Goal: Information Seeking & Learning: Learn about a topic

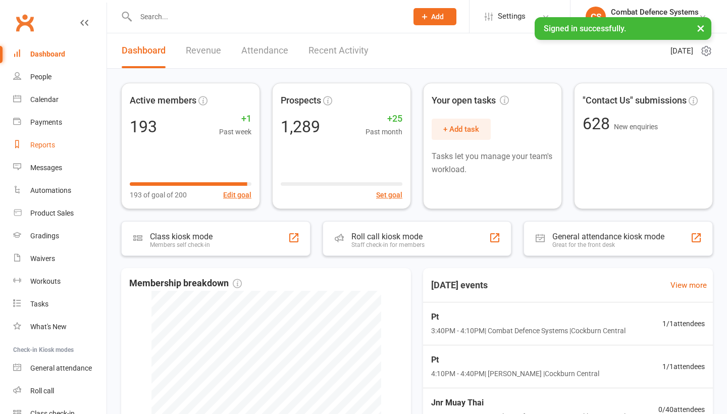
click at [49, 143] on div "Reports" at bounding box center [42, 145] width 25 height 8
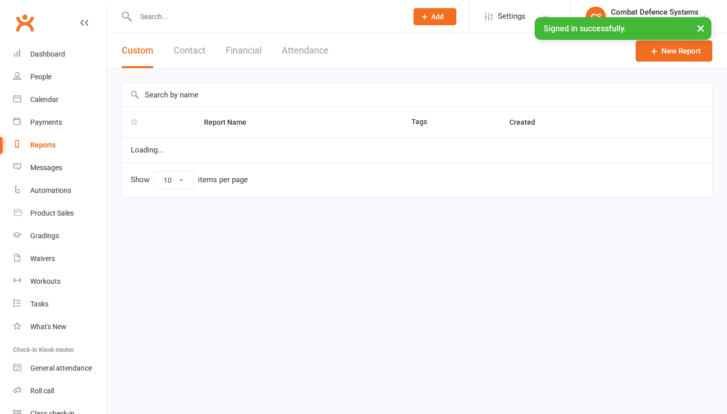
select select "100"
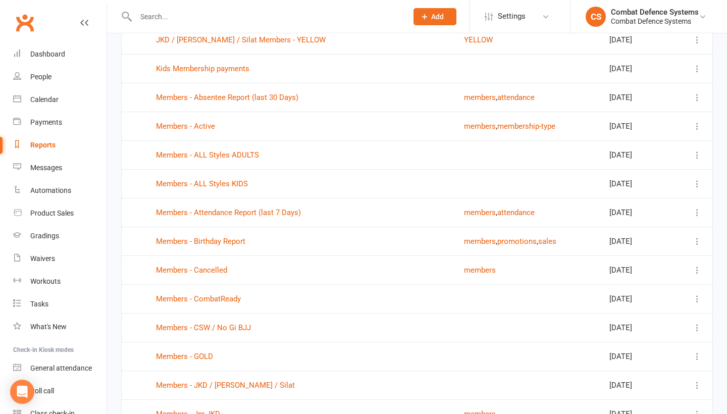
scroll to position [786, 0]
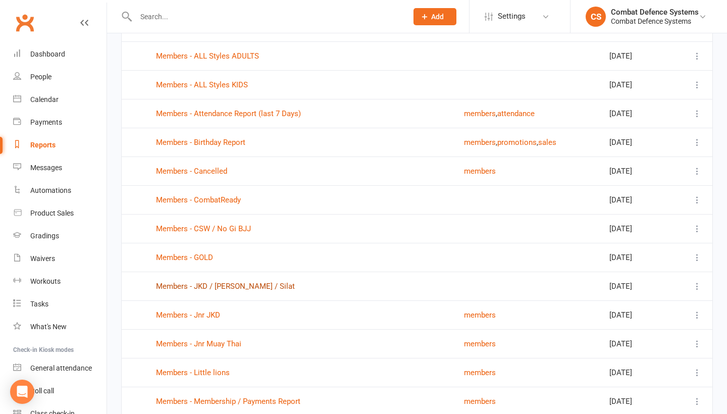
click at [176, 286] on link "Members - JKD / [PERSON_NAME] / Silat" at bounding box center [225, 286] width 139 height 9
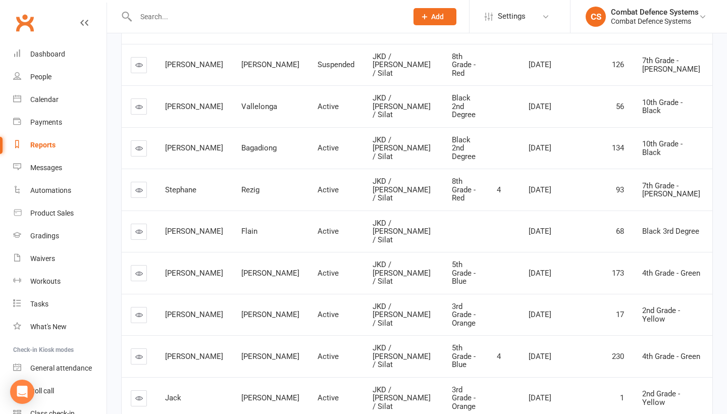
scroll to position [204, 0]
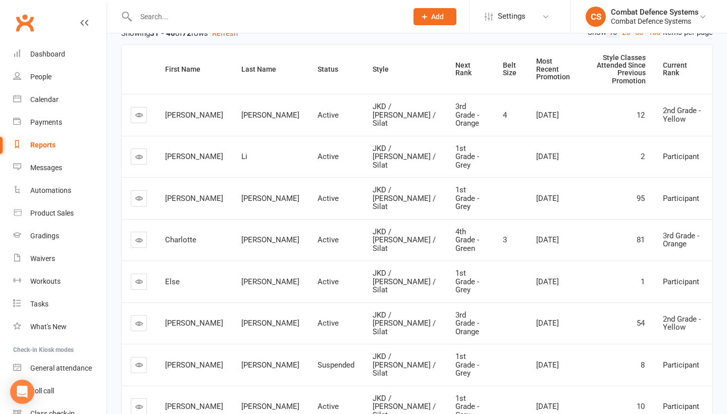
scroll to position [138, 0]
click at [136, 154] on icon at bounding box center [139, 158] width 8 height 8
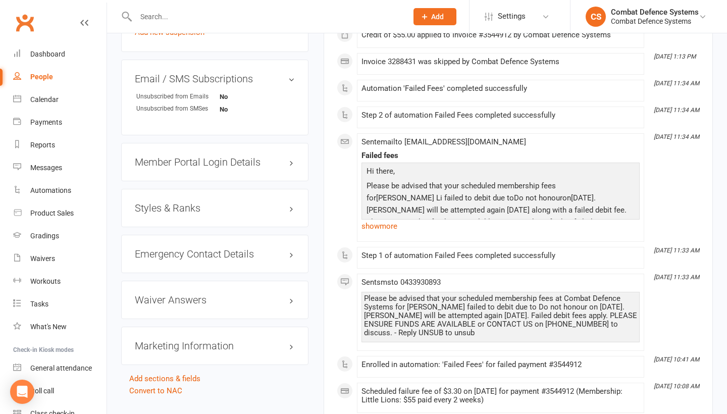
scroll to position [788, 0]
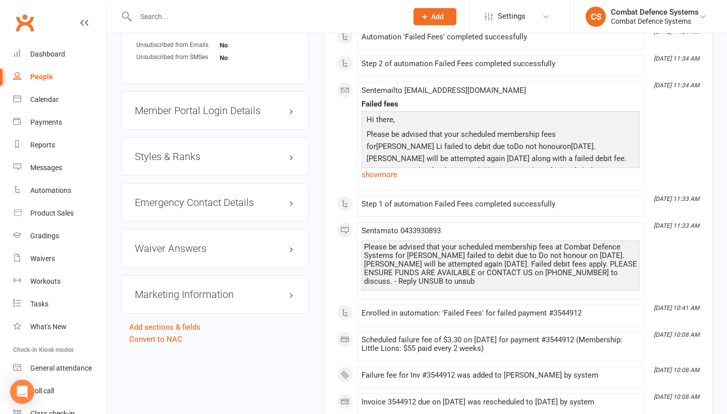
click at [180, 162] on h3 "Styles & Ranks" at bounding box center [215, 156] width 160 height 11
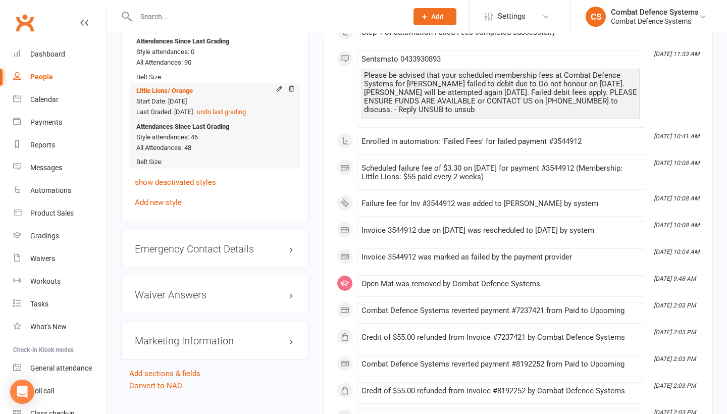
scroll to position [959, 0]
click at [184, 186] on link "show deactivated styles" at bounding box center [175, 182] width 81 height 9
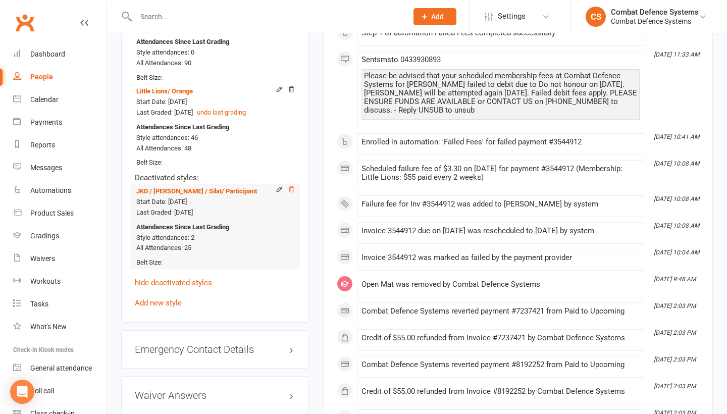
click at [291, 192] on icon at bounding box center [291, 189] width 7 height 7
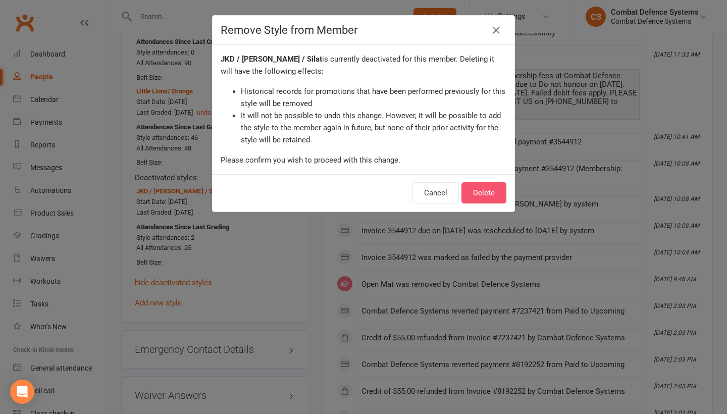
click at [476, 189] on button "Delete" at bounding box center [483, 192] width 45 height 21
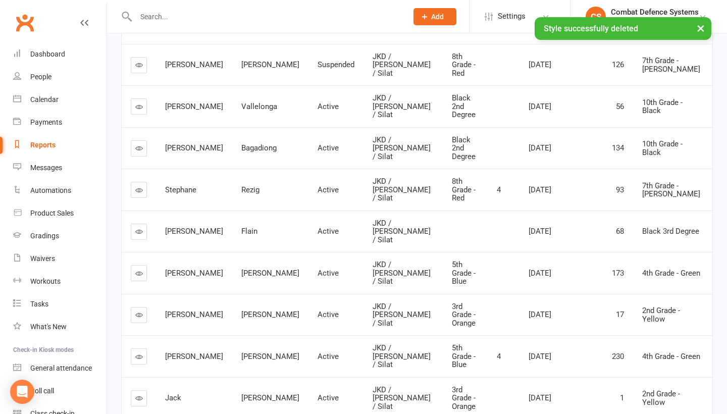
scroll to position [204, 0]
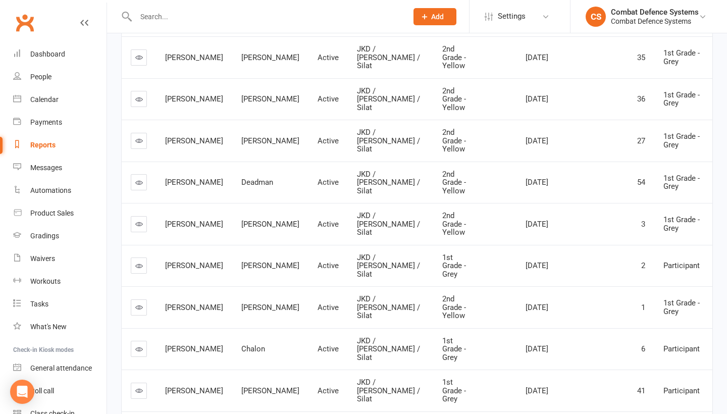
scroll to position [198, 0]
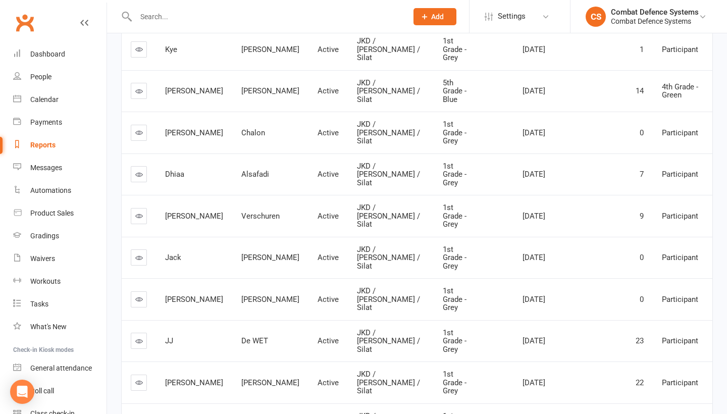
scroll to position [204, 0]
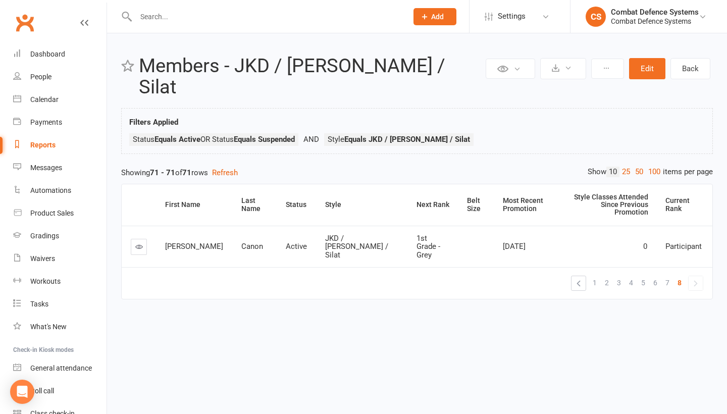
scroll to position [0, 0]
select select "100"
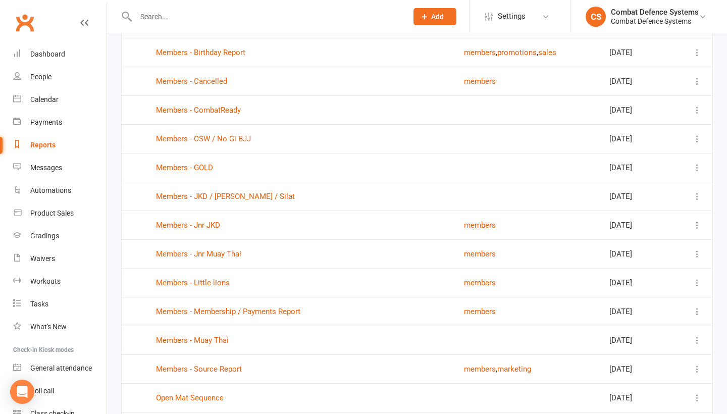
scroll to position [885, 0]
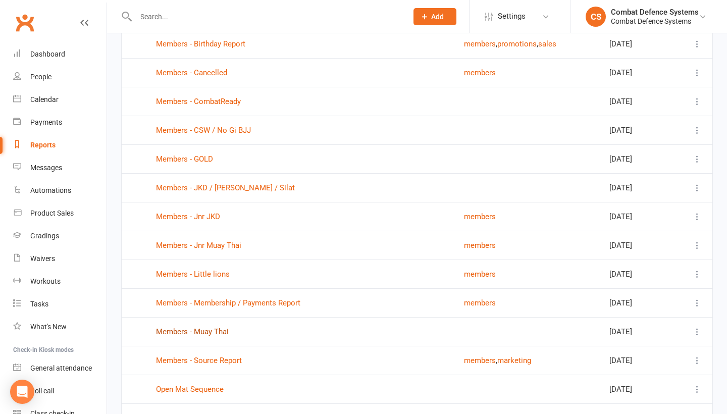
click at [216, 332] on link "Members - Muay Thai" at bounding box center [192, 331] width 73 height 9
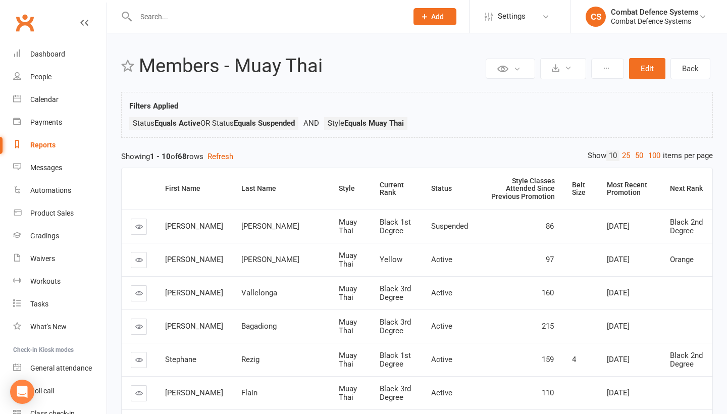
click at [49, 144] on div "Reports" at bounding box center [42, 145] width 25 height 8
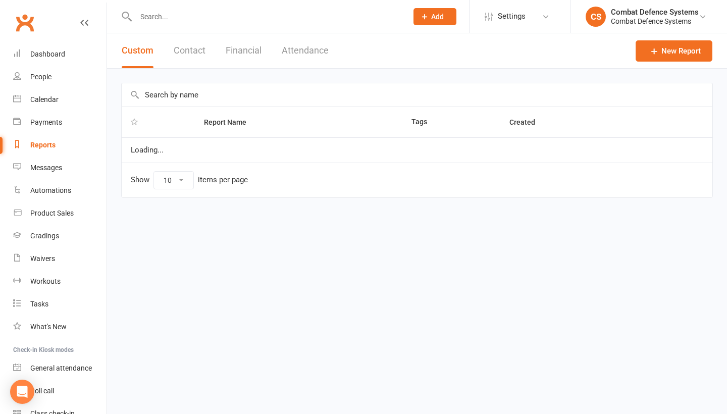
select select "100"
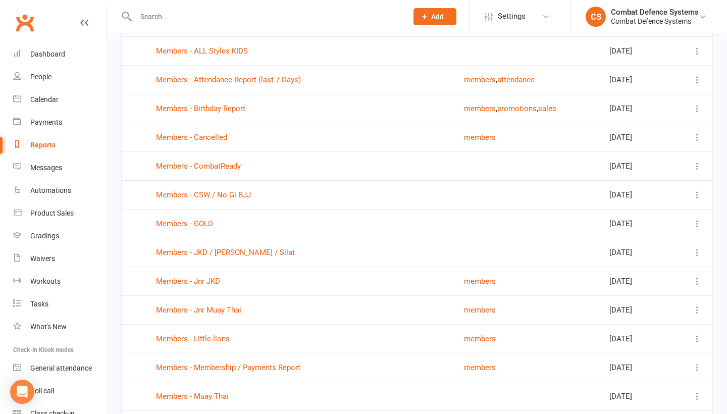
scroll to position [843, 0]
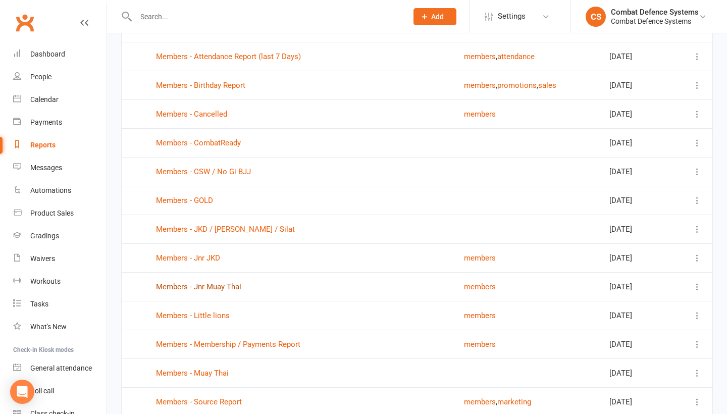
click at [186, 287] on link "Members - Jnr Muay Thai" at bounding box center [198, 286] width 85 height 9
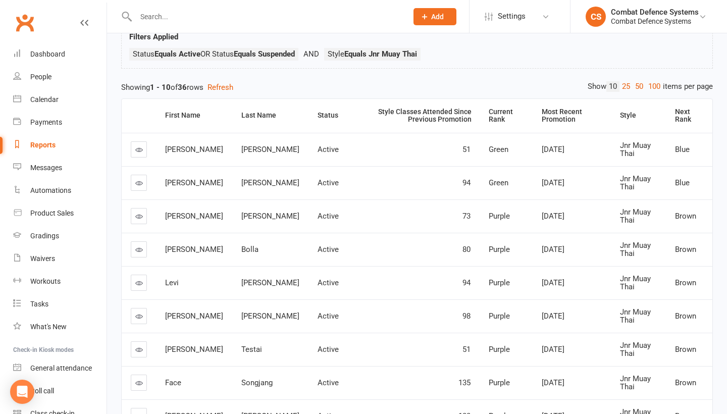
scroll to position [85, 0]
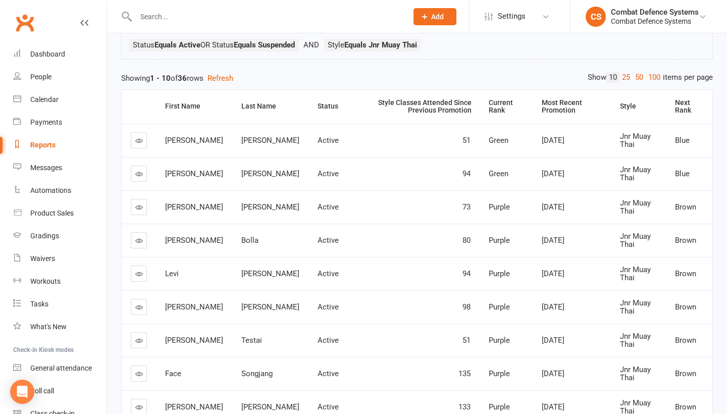
select select "100"
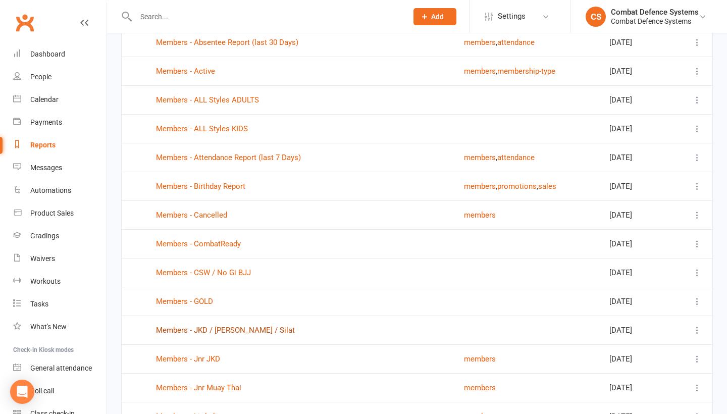
scroll to position [795, 0]
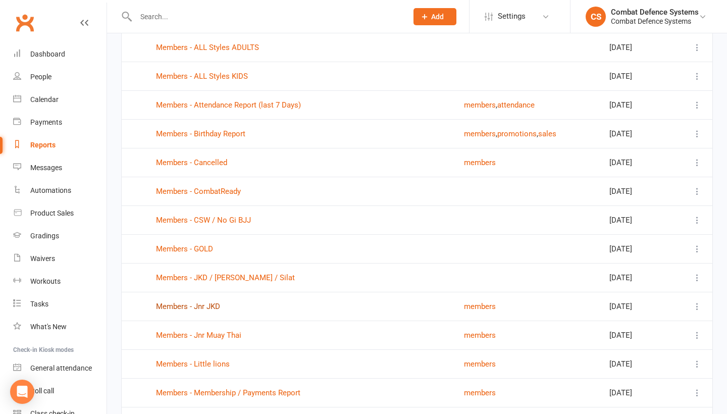
click at [210, 306] on link "Members - Jnr JKD" at bounding box center [188, 306] width 64 height 9
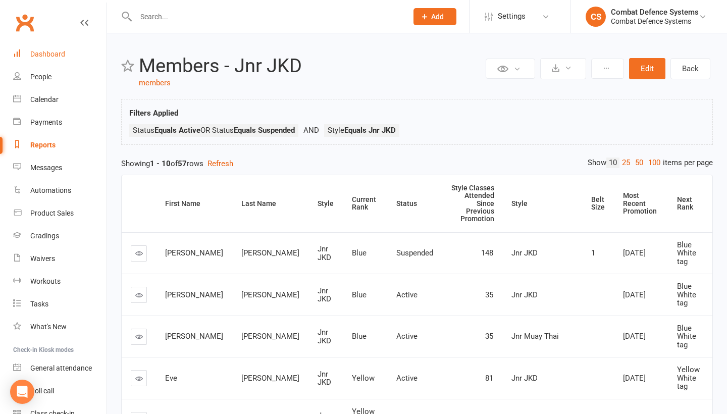
click at [37, 50] on div "Dashboard" at bounding box center [47, 54] width 35 height 8
